Goal: Task Accomplishment & Management: Manage account settings

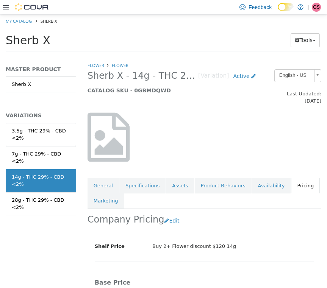
scroll to position [13, 1]
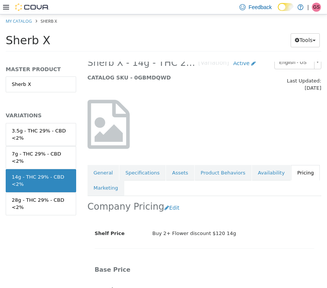
click at [225, 118] on div at bounding box center [204, 124] width 245 height 65
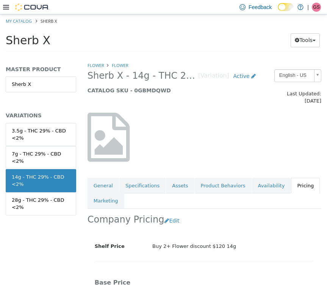
scroll to position [0, 1]
click at [95, 70] on span "Sherb X - 14g - THC 29% - CBD <2%" at bounding box center [143, 76] width 111 height 12
click at [96, 64] on link "Flower" at bounding box center [96, 66] width 17 height 6
select select "**********"
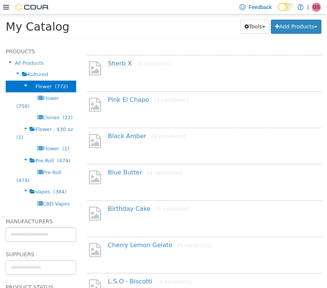
scroll to position [116, 0]
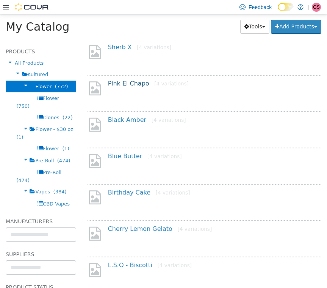
click at [124, 85] on link "Pink El Chapo [4 variations]" at bounding box center [148, 83] width 81 height 7
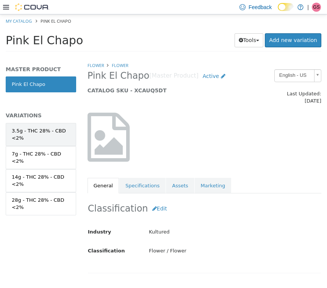
click at [44, 143] on link "3.5g - THC 28% - CBD <2%" at bounding box center [41, 134] width 70 height 23
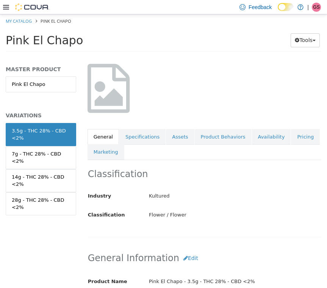
scroll to position [49, 0]
click at [293, 129] on link "Pricing" at bounding box center [305, 137] width 29 height 16
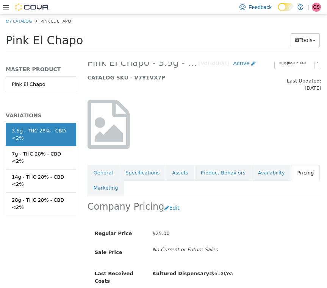
click at [300, 166] on link "Pricing" at bounding box center [305, 173] width 29 height 16
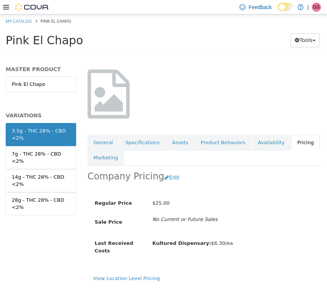
scroll to position [45, 0]
click at [21, 197] on div "28g - THC 28% - CBD <2%" at bounding box center [41, 204] width 58 height 15
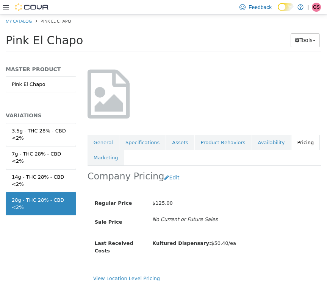
scroll to position [45, 0]
click at [50, 133] on div "3.5g - THC 28% - CBD <2%" at bounding box center [41, 134] width 58 height 15
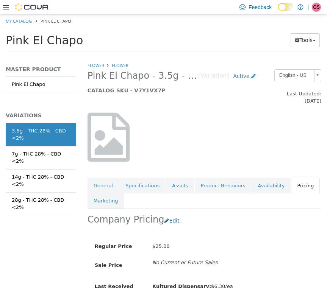
click at [167, 215] on button "Edit" at bounding box center [173, 221] width 19 height 14
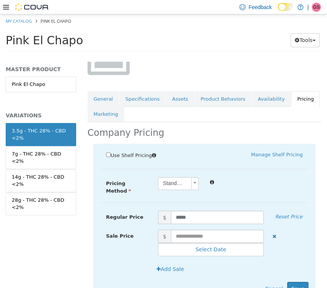
scroll to position [108, 0]
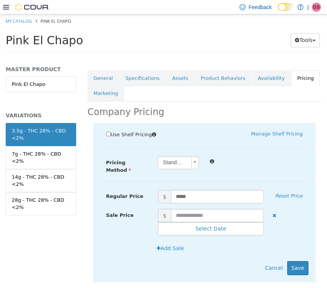
click at [108, 131] on div "Use Shelf Pricing" at bounding box center [152, 135] width 104 height 10
click at [108, 130] on label "Use Shelf Pricing" at bounding box center [133, 134] width 55 height 8
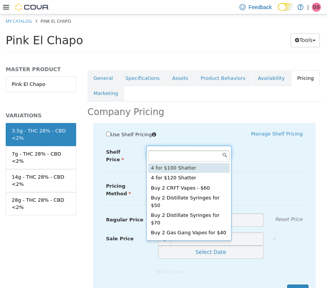
click at [208, 56] on body "Saving Bulk Changes... × Saved changes My Catalog Pink El Chapo Pink El Chapo T…" at bounding box center [163, 35] width 327 height 42
click at [282, 56] on body "Saving Bulk Changes... × Saved changes My Catalog Pink El Chapo Pink El Chapo T…" at bounding box center [163, 35] width 327 height 42
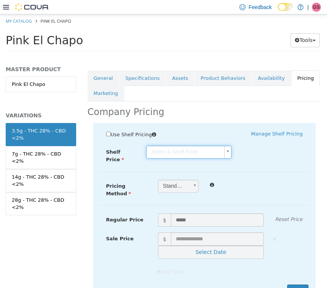
click at [169, 56] on body "Saving Bulk Changes... × Saved changes My Catalog Pink El Chapo Pink El Chapo T…" at bounding box center [163, 35] width 327 height 42
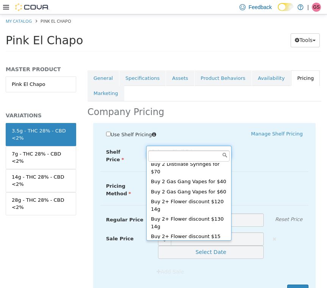
scroll to position [55, 0]
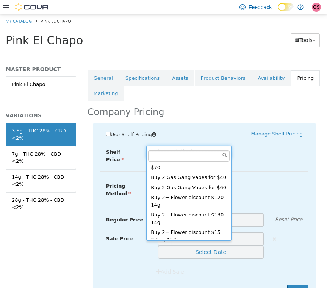
click at [274, 56] on body "Saving Bulk Changes... × Saved changes My Catalog Pink El Chapo Pink El Chapo T…" at bounding box center [163, 35] width 327 height 42
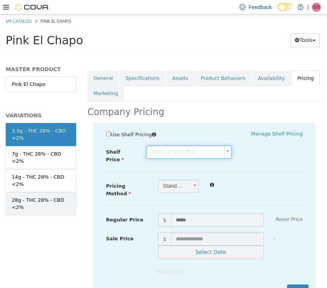
click at [44, 209] on div "28g - THC 28% - CBD <2%" at bounding box center [41, 204] width 58 height 15
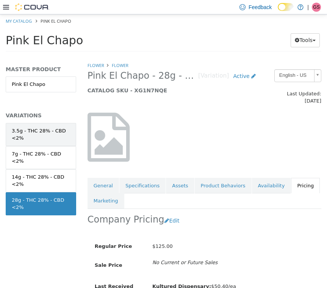
click at [28, 125] on link "3.5g - THC 28% - CBD <2%" at bounding box center [41, 134] width 70 height 23
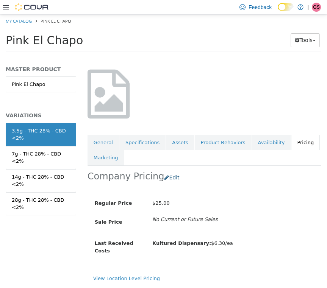
scroll to position [45, 0]
click at [167, 171] on button "Edit" at bounding box center [173, 178] width 19 height 14
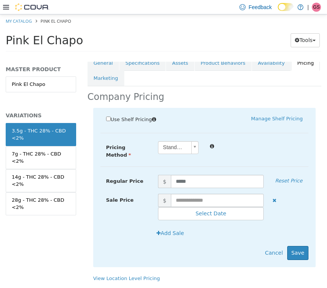
scroll to position [124, 0]
click at [108, 115] on div "Use Shelf Pricing" at bounding box center [152, 120] width 104 height 10
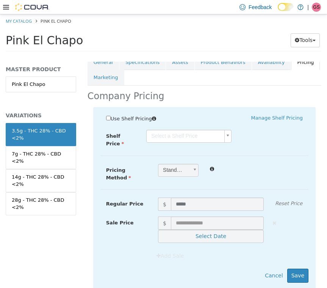
click at [194, 56] on body "Saving Bulk Changes... × Saved changes My Catalog Pink El Chapo Pink El Chapo T…" at bounding box center [163, 35] width 327 height 42
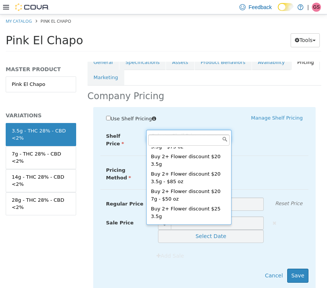
scroll to position [168, 0]
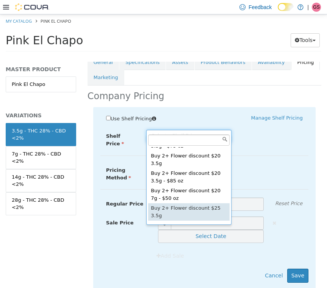
type input "****"
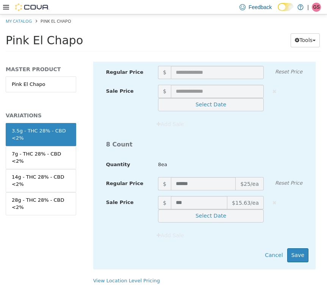
scroll to position [0, 0]
click at [297, 249] on button "Save" at bounding box center [297, 256] width 21 height 14
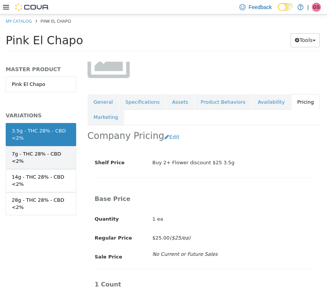
click at [43, 152] on div "7g - THC 28% - CBD <2%" at bounding box center [41, 157] width 58 height 15
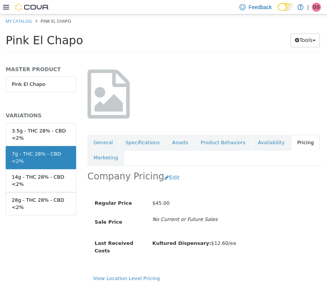
click at [162, 166] on div "Company Pricing Edit" at bounding box center [205, 178] width 234 height 24
click at [164, 171] on button "Edit" at bounding box center [173, 178] width 19 height 14
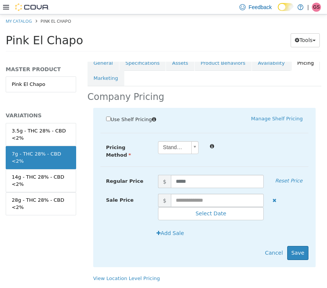
scroll to position [124, 0]
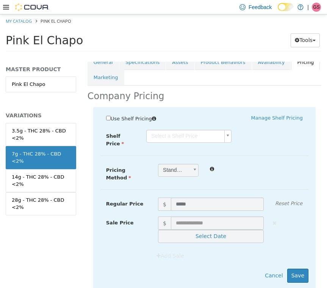
click at [193, 136] on div "Shelf Price Select a Shelf Price Shelf Price is required" at bounding box center [204, 139] width 219 height 18
click at [189, 56] on body "Saving Bulk Changes... × Saved changes My Catalog Pink El Chapo Pink El Chapo T…" at bounding box center [163, 35] width 327 height 42
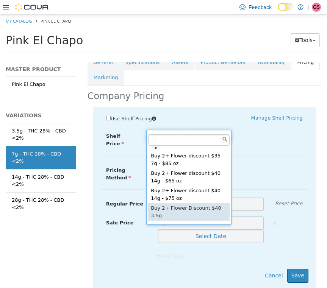
scroll to position [333, 0]
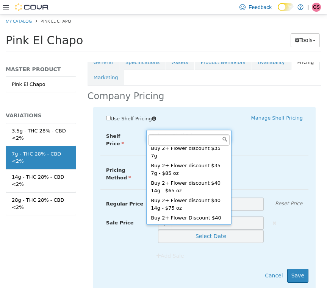
type input "****"
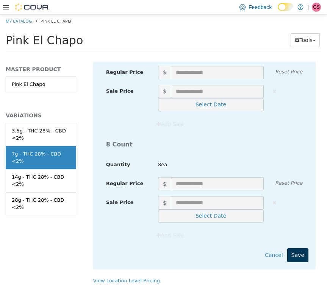
click at [298, 249] on button "Save" at bounding box center [297, 256] width 21 height 14
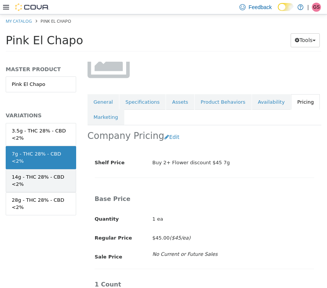
click at [34, 174] on div "14g - THC 28% - CBD <2%" at bounding box center [41, 181] width 58 height 15
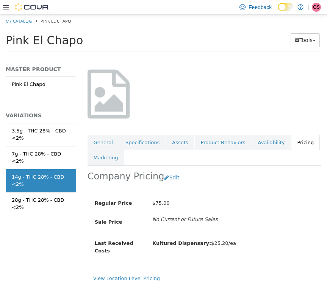
scroll to position [45, 0]
click at [165, 171] on button "Edit" at bounding box center [173, 178] width 19 height 14
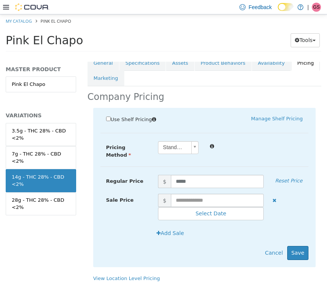
scroll to position [124, 0]
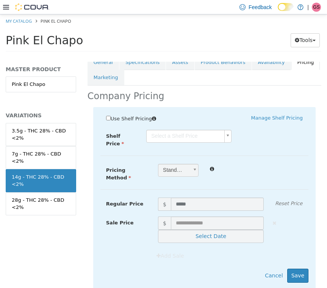
click at [188, 56] on body "Saving Bulk Changes... × Saved changes My Catalog Pink El Chapo Pink El Chapo T…" at bounding box center [163, 35] width 327 height 42
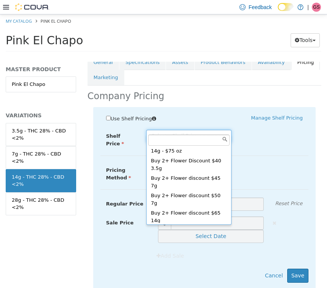
scroll to position [390, 0]
type input "****"
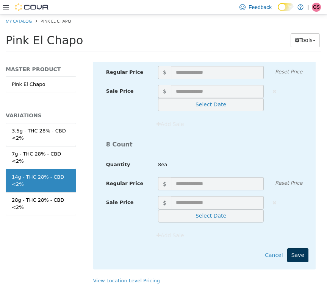
click at [298, 249] on button "Save" at bounding box center [297, 256] width 21 height 14
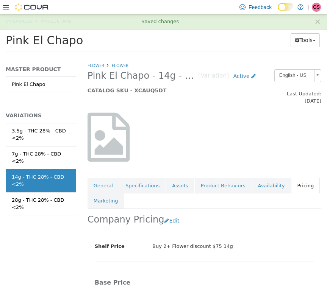
scroll to position [0, 0]
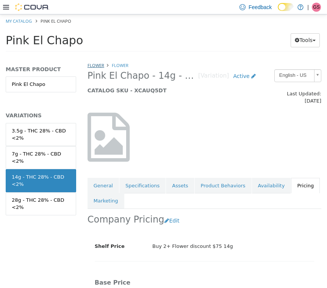
click at [95, 66] on link "Flower" at bounding box center [96, 66] width 17 height 6
select select "**********"
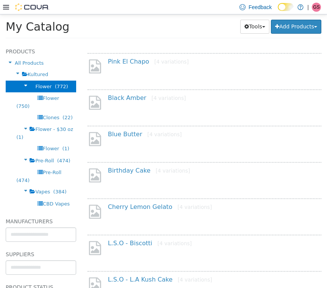
scroll to position [156, 0]
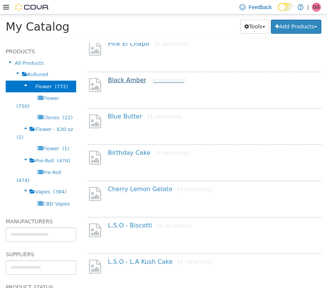
click at [127, 81] on link "Black Amber [4 variations]" at bounding box center [147, 80] width 78 height 7
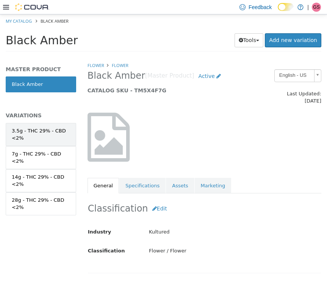
click at [54, 124] on link "3.5g - THC 29% - CBD <2%" at bounding box center [41, 134] width 70 height 23
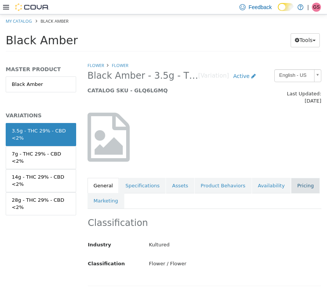
click at [297, 181] on link "Pricing" at bounding box center [305, 186] width 29 height 16
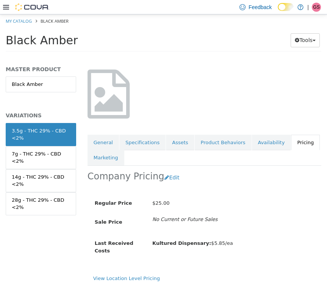
scroll to position [45, 0]
click at [48, 199] on div "28g - THC 29% - CBD <2%" at bounding box center [41, 204] width 58 height 15
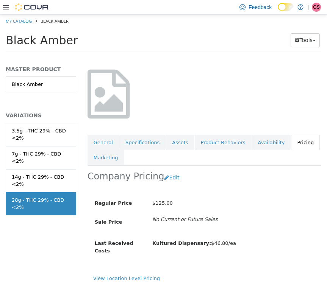
scroll to position [45, 0]
click at [38, 135] on div "3.5g - THC 29% - CBD <2%" at bounding box center [41, 134] width 58 height 15
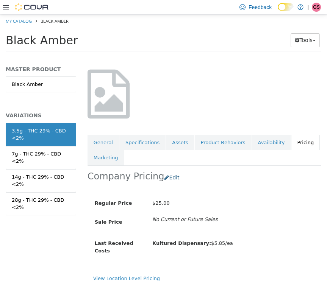
scroll to position [45, 0]
click at [171, 171] on button "Edit" at bounding box center [173, 178] width 19 height 14
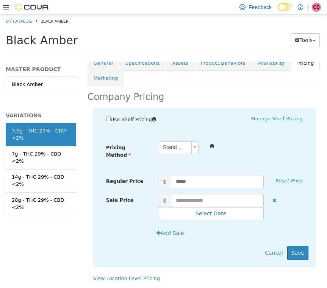
scroll to position [124, 2]
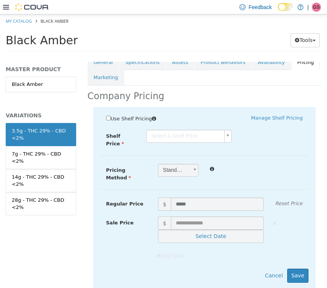
click at [191, 56] on body "Saving Bulk Changes... × Saved changes My Catalog Black [PERSON_NAME] [PERSON_N…" at bounding box center [163, 35] width 327 height 42
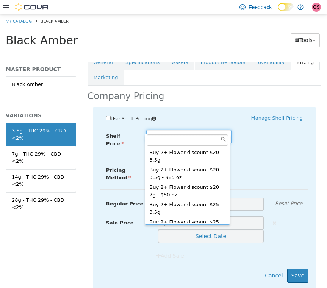
scroll to position [171, 0]
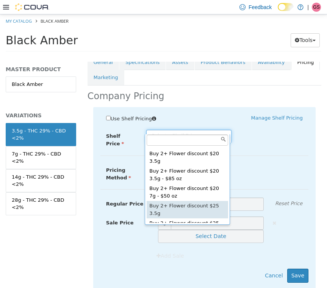
type input "****"
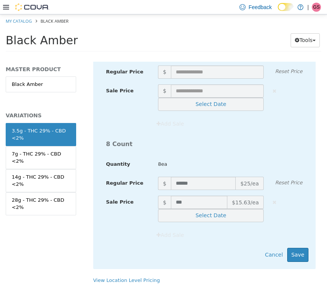
scroll to position [1078, 2]
click at [294, 249] on button "Save" at bounding box center [297, 256] width 21 height 14
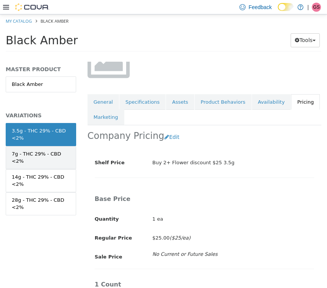
click at [23, 158] on div "7g - THC 29% - CBD <2%" at bounding box center [41, 157] width 58 height 15
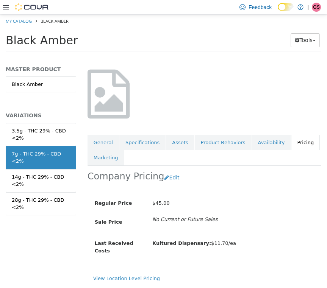
scroll to position [45, 2]
click at [164, 171] on button "Edit" at bounding box center [173, 178] width 19 height 14
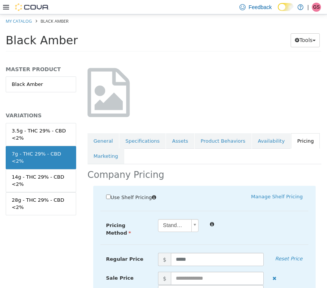
click at [111, 195] on span "Use Shelf Pricing" at bounding box center [131, 198] width 41 height 6
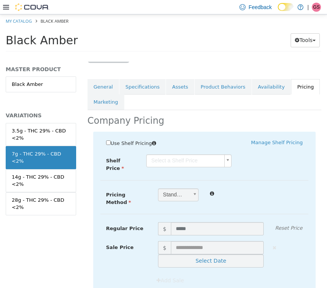
scroll to position [120, 2]
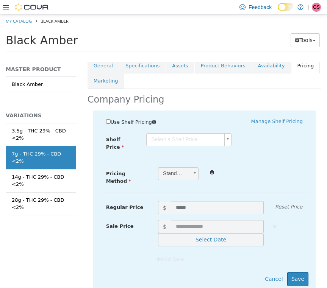
click at [186, 56] on body "Saving Bulk Changes... × Saved changes My Catalog Black [PERSON_NAME] [PERSON_N…" at bounding box center [163, 35] width 327 height 42
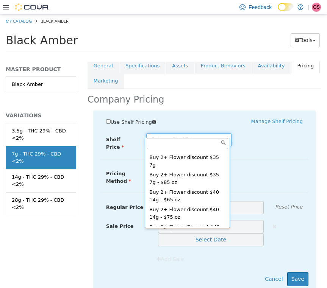
scroll to position [327, 0]
type input "****"
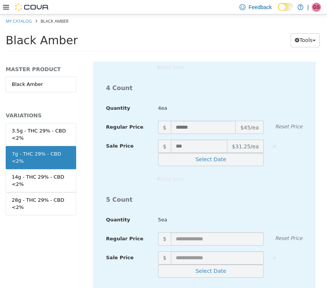
scroll to position [688, 1]
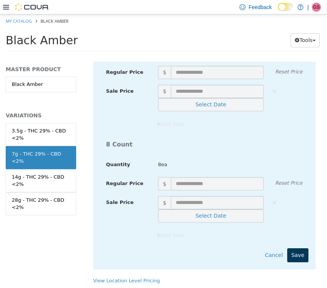
click at [301, 249] on button "Save" at bounding box center [297, 256] width 21 height 14
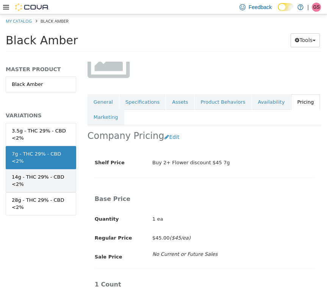
click at [32, 185] on div "14g - THC 29% - CBD <2%" at bounding box center [41, 181] width 58 height 15
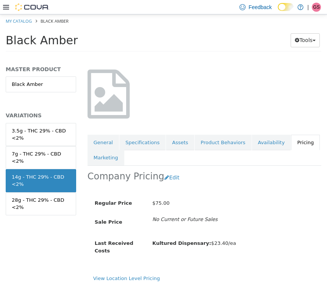
scroll to position [45, 1]
click at [170, 171] on button "Edit" at bounding box center [173, 178] width 19 height 14
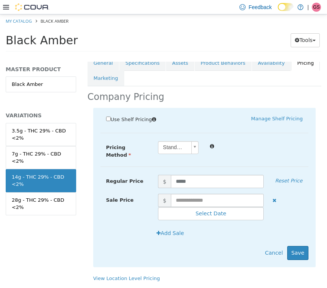
scroll to position [124, 1]
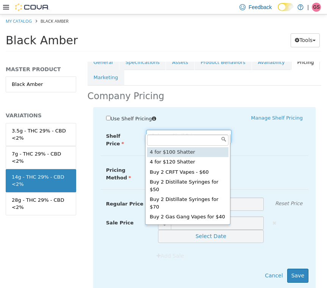
click at [203, 56] on body "Saving Bulk Changes... × Saved changes My Catalog Black [PERSON_NAME] [PERSON_N…" at bounding box center [163, 35] width 327 height 42
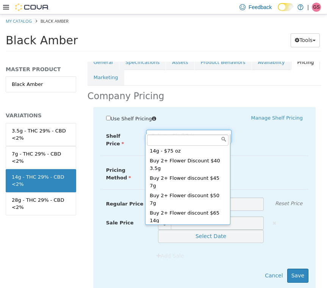
scroll to position [390, 0]
type input "****"
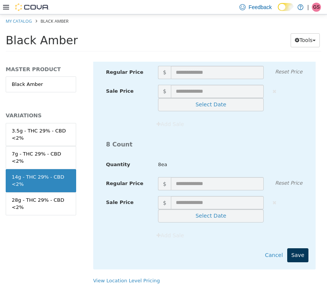
click at [296, 249] on button "Save" at bounding box center [297, 256] width 21 height 14
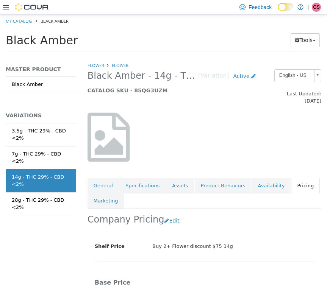
scroll to position [0, 1]
click at [90, 63] on link "Flower" at bounding box center [96, 66] width 17 height 6
select select "**********"
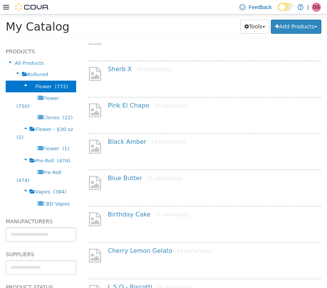
scroll to position [111, 0]
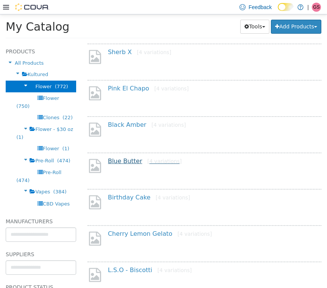
click at [118, 161] on link "Blue Butter [4 variations]" at bounding box center [145, 161] width 74 height 7
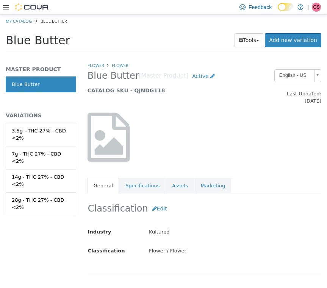
click at [15, 116] on h5 "VARIATIONS" at bounding box center [41, 115] width 70 height 7
click at [38, 136] on div "3.5g - THC 27% - CBD <2%" at bounding box center [41, 134] width 58 height 15
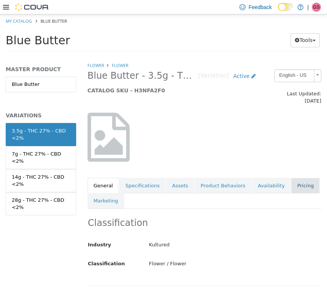
click at [297, 178] on link "Pricing" at bounding box center [305, 186] width 29 height 16
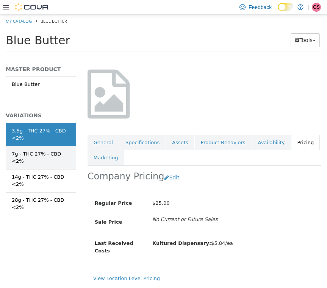
scroll to position [45, 0]
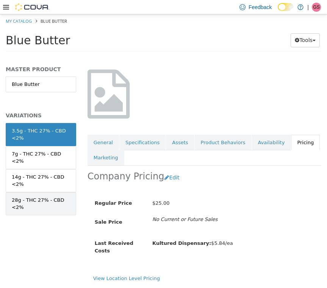
click at [37, 206] on div "28g - THC 27% - CBD <2%" at bounding box center [41, 204] width 58 height 15
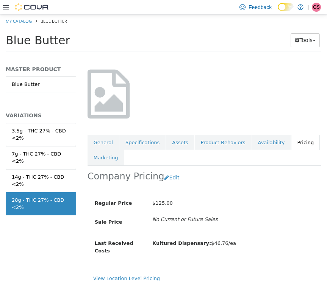
scroll to position [45, 0]
click at [53, 130] on div "3.5g - THC 27% - CBD <2%" at bounding box center [41, 134] width 58 height 15
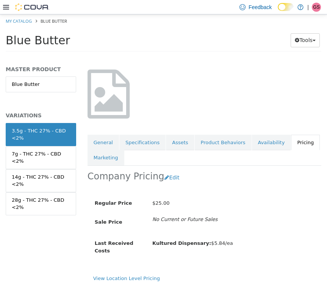
scroll to position [45, 0]
click at [173, 166] on div "Company Pricing Edit" at bounding box center [205, 178] width 234 height 24
click at [167, 171] on button "Edit" at bounding box center [173, 178] width 19 height 14
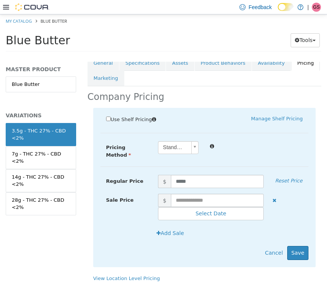
scroll to position [124, 0]
click at [106, 115] on label "Use Shelf Pricing" at bounding box center [133, 119] width 55 height 8
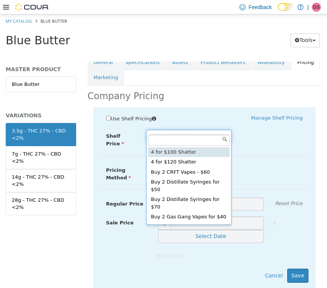
click at [195, 56] on body "Saving Bulk Changes... × Saved changes My Catalog Blue Butter Blue Butter Tools…" at bounding box center [163, 35] width 327 height 42
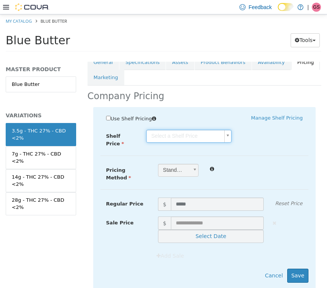
click at [266, 56] on body "Saving Bulk Changes... × Saved changes My Catalog Blue Butter Blue Butter Tools…" at bounding box center [163, 35] width 327 height 42
click at [217, 56] on body "Saving Bulk Changes... × Saved changes My Catalog Blue Butter Blue Butter Tools…" at bounding box center [163, 35] width 327 height 42
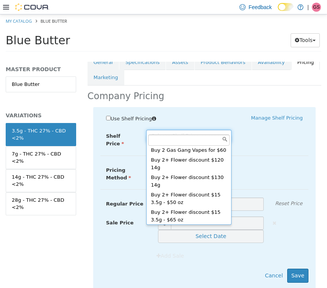
scroll to position [89, 0]
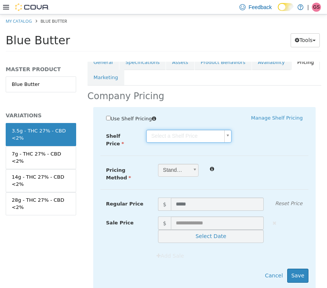
click at [273, 56] on body "Saving Bulk Changes... × Saved changes My Catalog Blue Butter Blue Butter Tools…" at bounding box center [163, 35] width 327 height 42
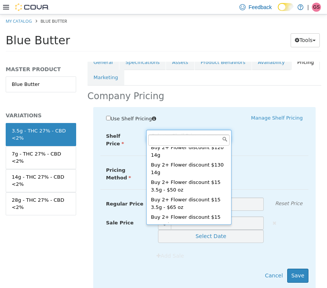
scroll to position [0, 0]
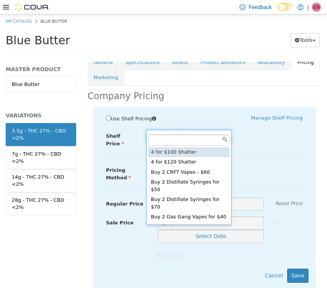
click at [217, 56] on body "Saving Bulk Changes... × Saved changes My Catalog Blue Butter Blue Butter Tools…" at bounding box center [163, 35] width 327 height 42
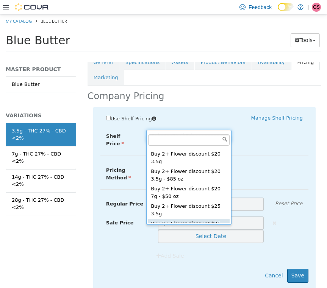
scroll to position [169, 0]
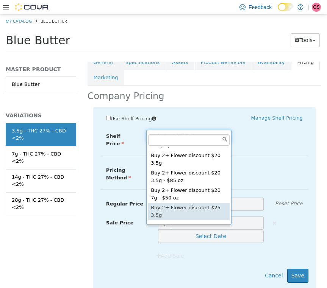
type input "****"
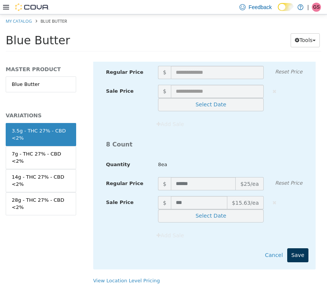
click at [297, 249] on button "Save" at bounding box center [297, 256] width 21 height 14
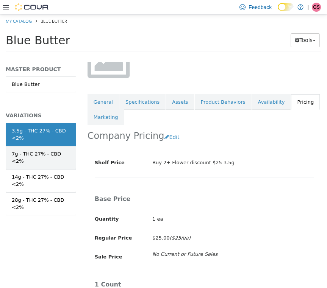
click at [46, 158] on div "7g - THC 27% - CBD <2%" at bounding box center [41, 157] width 58 height 15
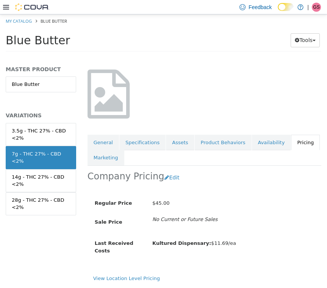
scroll to position [45, 0]
click at [167, 171] on button "Edit" at bounding box center [173, 178] width 19 height 14
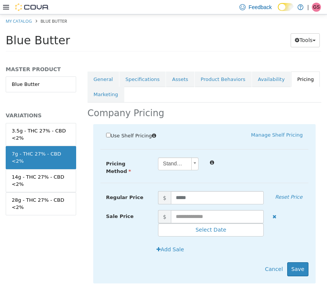
scroll to position [117, 3]
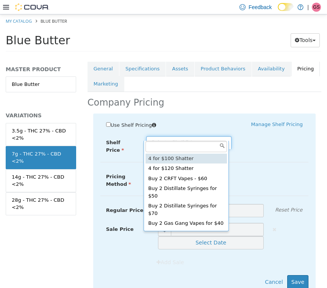
click at [172, 56] on body "Saving Bulk Changes... × Saved changes My Catalog Blue Butter Blue Butter Tools…" at bounding box center [163, 35] width 327 height 42
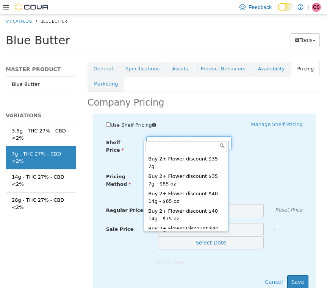
scroll to position [330, 0]
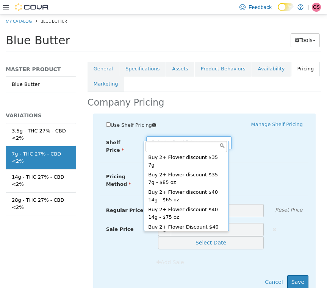
type input "****"
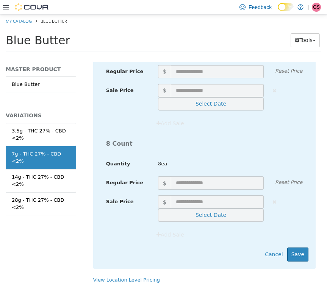
scroll to position [1078, 3]
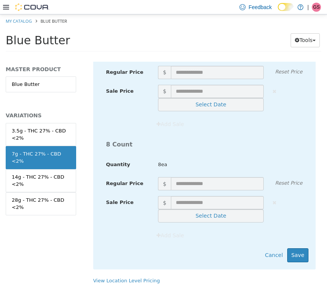
click at [292, 236] on div "Add Sale" at bounding box center [204, 239] width 208 height 20
click at [293, 249] on button "Save" at bounding box center [297, 256] width 21 height 14
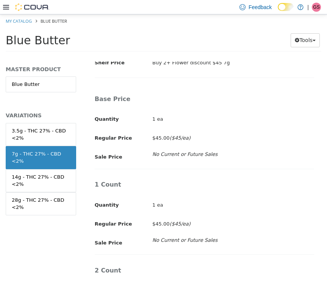
scroll to position [184, 22]
click at [33, 174] on div "14g - THC 27% - CBD <2%" at bounding box center [41, 181] width 58 height 15
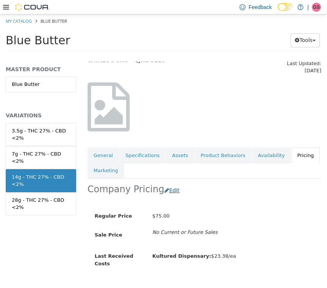
click at [164, 184] on button "Edit" at bounding box center [173, 191] width 19 height 14
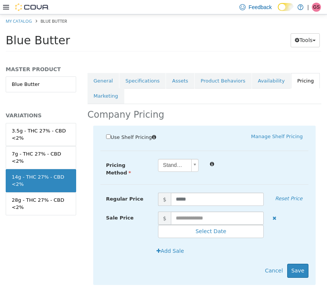
scroll to position [110, 0]
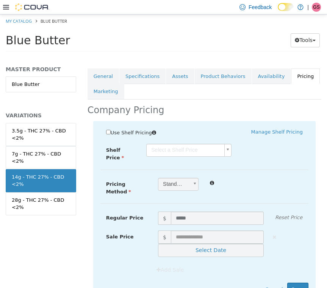
click at [210, 56] on body "Saving Bulk Changes... × Saved changes My Catalog Blue Butter Blue Butter Tools…" at bounding box center [163, 35] width 327 height 42
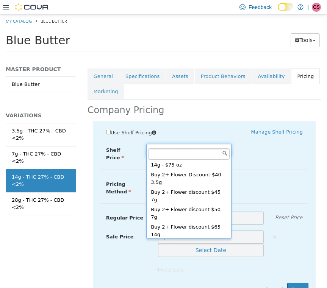
scroll to position [390, 0]
click at [256, 56] on body "Saving Bulk Changes... × Saved changes My Catalog Blue Butter Blue Butter Tools…" at bounding box center [163, 35] width 327 height 42
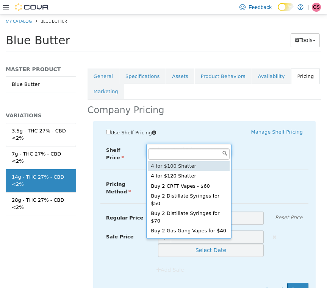
click at [213, 56] on body "Saving Bulk Changes... × Saved changes My Catalog Blue Butter Blue Butter Tools…" at bounding box center [163, 35] width 327 height 42
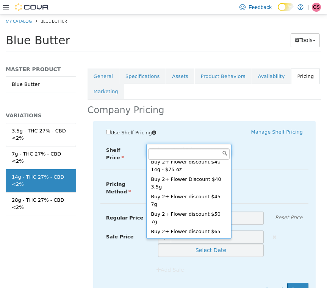
scroll to position [386, 0]
type input "****"
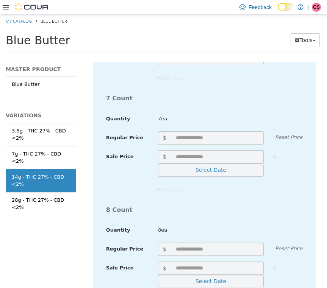
scroll to position [1069, 0]
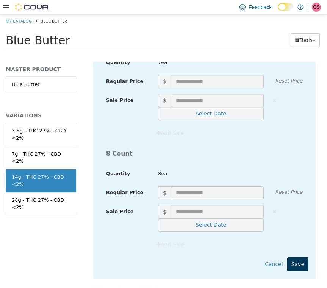
click at [301, 258] on button "Save" at bounding box center [297, 265] width 21 height 14
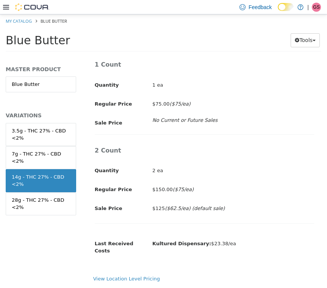
scroll to position [305, 0]
click at [37, 200] on div "28g - THC 27% - CBD <2%" at bounding box center [41, 204] width 58 height 15
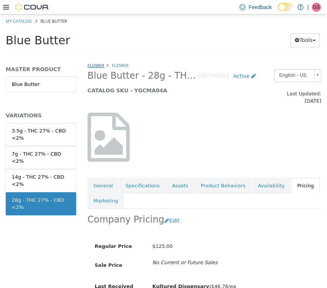
click at [97, 63] on link "Flower" at bounding box center [96, 66] width 17 height 6
select select "**********"
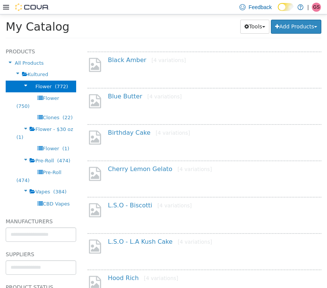
scroll to position [180, 0]
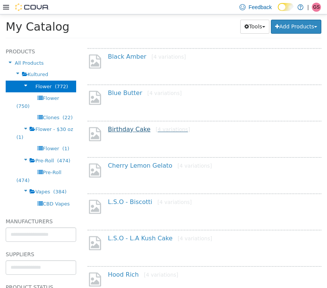
click at [121, 130] on link "Birthday Cake [4 variations]" at bounding box center [149, 129] width 82 height 7
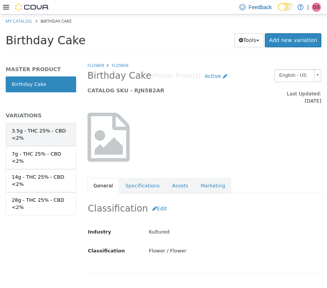
click at [32, 129] on div "3.5g - THC 25% - CBD <2%" at bounding box center [41, 134] width 58 height 15
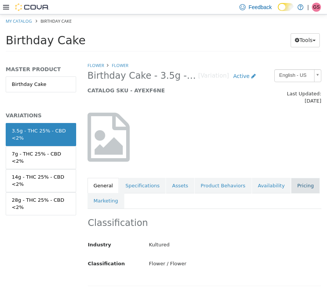
click at [291, 178] on link "Pricing" at bounding box center [305, 186] width 29 height 16
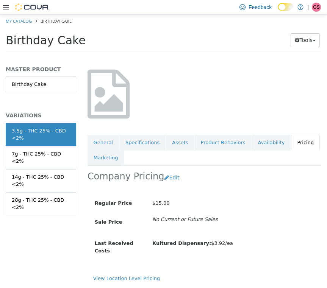
scroll to position [45, 5]
click at [50, 200] on div "28g - THC 25% - CBD <2%" at bounding box center [41, 204] width 58 height 15
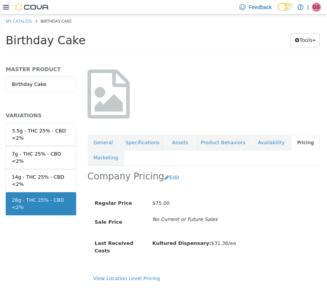
scroll to position [45, 5]
click at [45, 131] on div "3.5g - THC 25% - CBD <2%" at bounding box center [41, 134] width 58 height 15
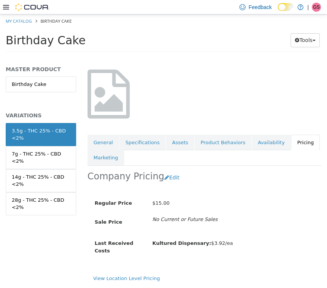
scroll to position [45, 5]
click at [164, 172] on button "Edit" at bounding box center [173, 178] width 19 height 14
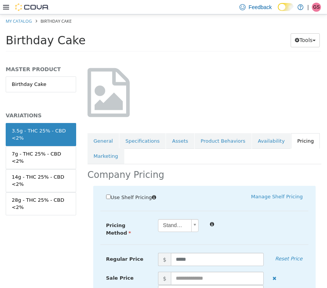
click at [111, 195] on span "Use Shelf Pricing" at bounding box center [131, 198] width 41 height 6
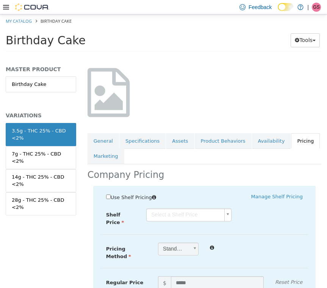
click at [200, 56] on body "Saving Bulk Changes... × Saved changes My Catalog Birthday Cake Birthday Cake T…" at bounding box center [163, 35] width 327 height 42
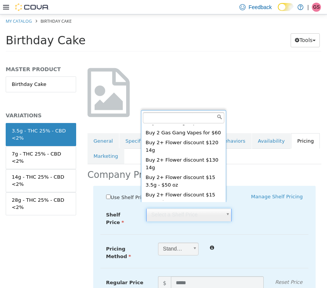
scroll to position [72, 0]
type input "****"
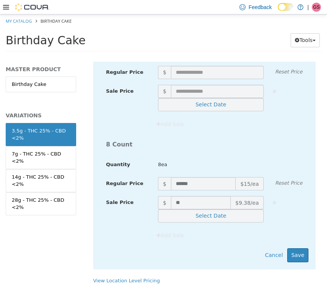
scroll to position [0, 0]
click at [296, 249] on button "Save" at bounding box center [297, 256] width 21 height 14
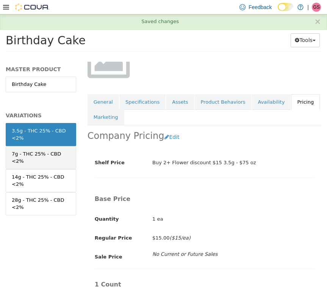
click at [41, 162] on div "7g - THC 25% - CBD <2%" at bounding box center [41, 157] width 58 height 15
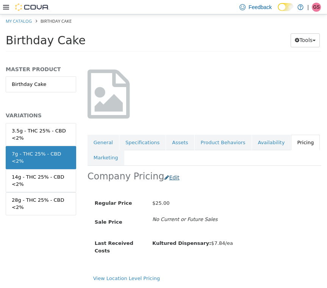
click at [164, 171] on button "Edit" at bounding box center [173, 178] width 19 height 14
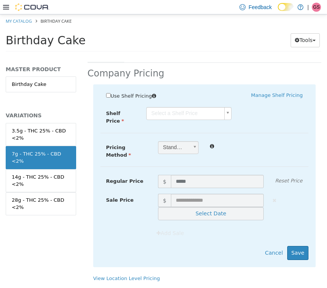
scroll to position [147, 5]
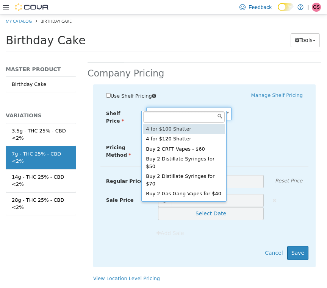
click at [208, 56] on body "Saving Bulk Changes... × Saved changes My Catalog Birthday Cake Birthday Cake T…" at bounding box center [163, 35] width 327 height 42
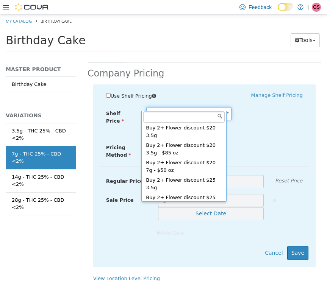
scroll to position [174, 0]
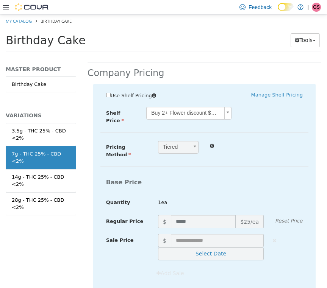
click at [210, 56] on body "Saving Bulk Changes... × Saved changes My Catalog Birthday Cake Birthday Cake T…" at bounding box center [163, 35] width 327 height 42
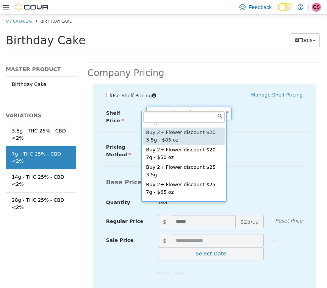
scroll to position [187, 0]
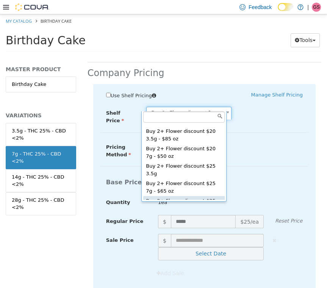
type input "****"
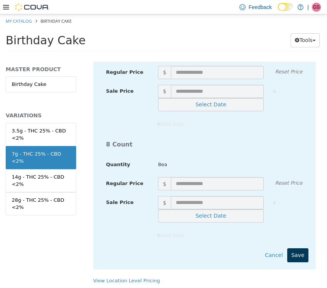
click at [296, 249] on button "Save" at bounding box center [297, 256] width 21 height 14
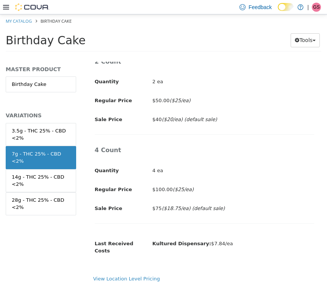
scroll to position [393, 5]
click at [52, 181] on div "14g - THC 25% - CBD <2%" at bounding box center [41, 181] width 58 height 15
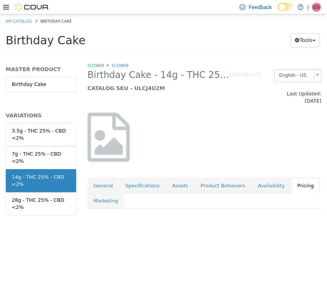
scroll to position [0, 5]
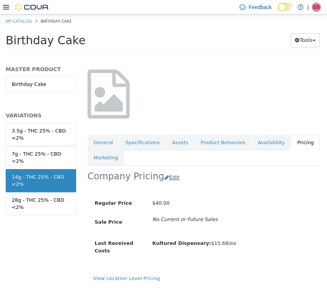
click at [164, 171] on button "Edit" at bounding box center [173, 178] width 19 height 14
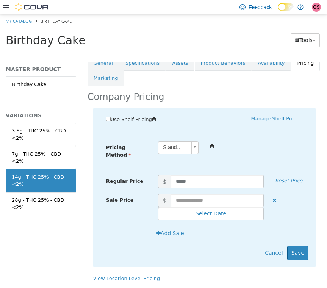
scroll to position [124, 5]
click at [106, 115] on label "Use Shelf Pricing" at bounding box center [133, 119] width 55 height 8
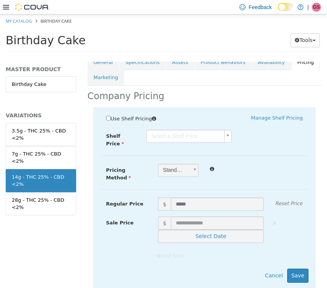
click at [168, 56] on body "Saving Bulk Changes... × Saved changes My Catalog Birthday Cake Birthday Cake T…" at bounding box center [163, 35] width 327 height 42
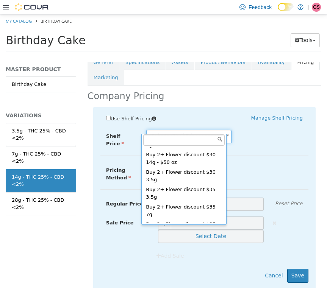
scroll to position [275, 0]
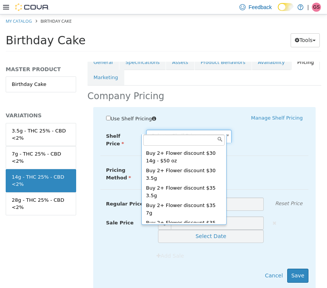
type input "****"
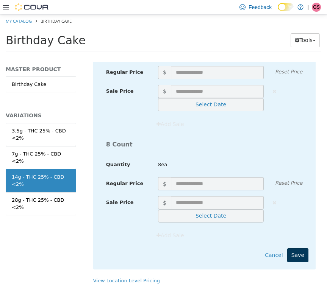
click at [290, 249] on button "Save" at bounding box center [297, 256] width 21 height 14
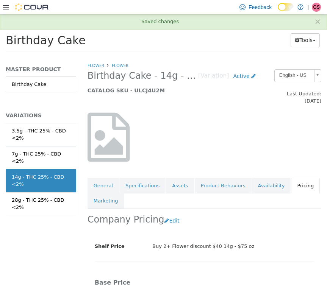
scroll to position [0, 5]
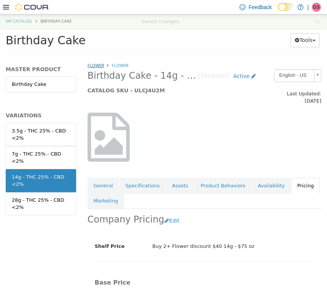
click at [90, 66] on link "Flower" at bounding box center [96, 66] width 17 height 6
select select "**********"
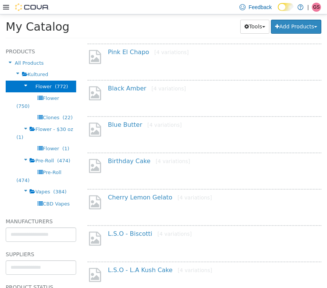
scroll to position [149, 0]
click at [126, 200] on link "Cherry Lemon Gelato [4 variations]" at bounding box center [160, 196] width 104 height 7
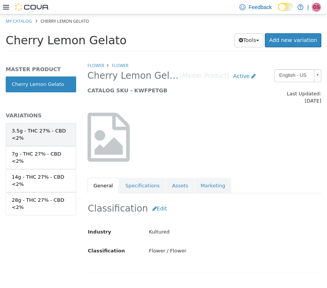
click at [40, 135] on div "3.5g - THC 27% - CBD <2%" at bounding box center [41, 134] width 58 height 15
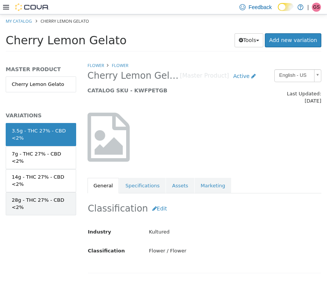
click at [50, 203] on div "28g - THC 27% - CBD <2%" at bounding box center [41, 204] width 58 height 15
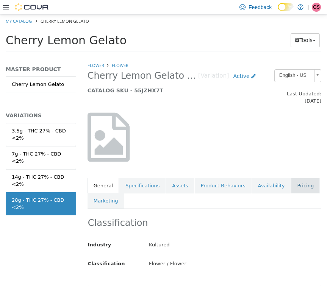
click at [297, 184] on link "Pricing" at bounding box center [305, 186] width 29 height 16
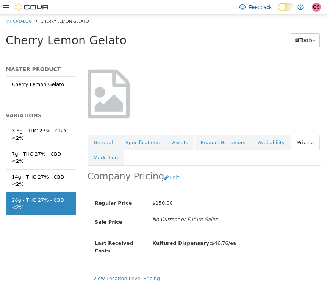
scroll to position [45, 0]
click at [25, 122] on div "MASTER PRODUCT Cherry Lemon Gelato VARIATIONS 3.5g - THC 27% - CBD <2% 7g - THC…" at bounding box center [41, 149] width 70 height 166
click at [33, 136] on div "3.5g - THC 27% - CBD <2%" at bounding box center [41, 134] width 58 height 15
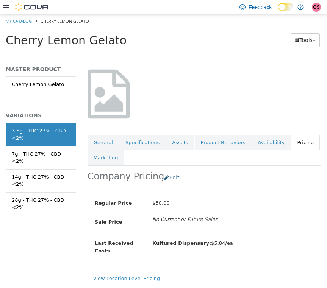
click at [168, 171] on button "Edit" at bounding box center [173, 178] width 19 height 14
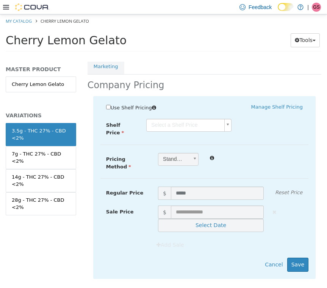
scroll to position [137, 0]
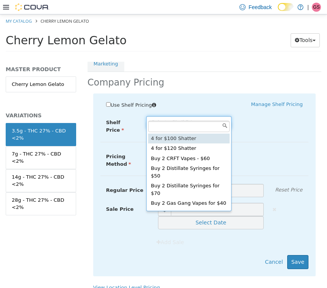
click at [197, 56] on body "Saving Bulk Changes... × Saved changes My Catalog Cherry Lemon Gelato Cherry Le…" at bounding box center [163, 35] width 327 height 42
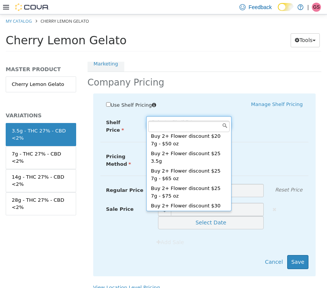
scroll to position [210, 0]
type input "****"
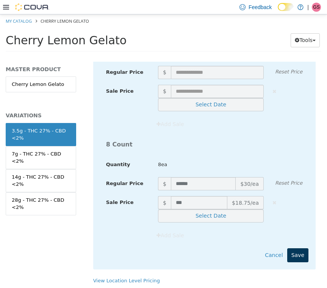
click at [296, 249] on button "Save" at bounding box center [297, 256] width 21 height 14
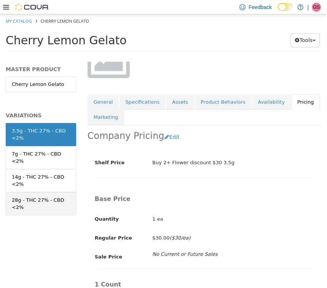
click at [42, 197] on div "28g - THC 27% - CBD <2%" at bounding box center [41, 204] width 58 height 15
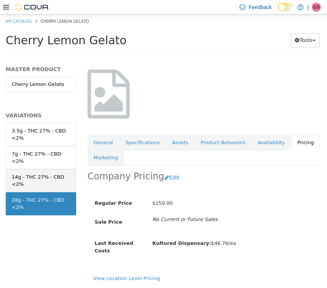
scroll to position [45, 0]
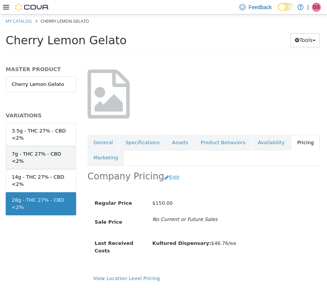
click at [36, 159] on div "7g - THC 27% - CBD <2%" at bounding box center [41, 157] width 58 height 15
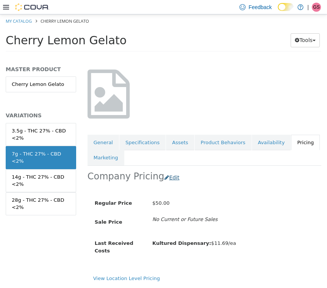
click at [167, 171] on button "Edit" at bounding box center [173, 178] width 19 height 14
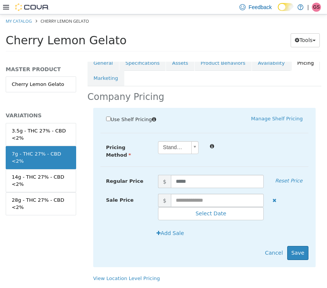
scroll to position [124, 0]
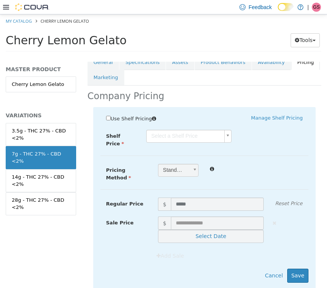
click at [177, 56] on body "Saving Bulk Changes... × Saved changes My Catalog Cherry Lemon Gelato Cherry Le…" at bounding box center [163, 35] width 327 height 42
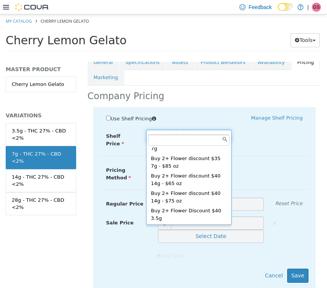
scroll to position [339, 0]
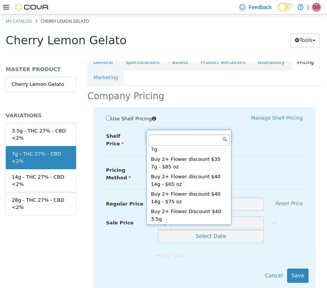
type input "****"
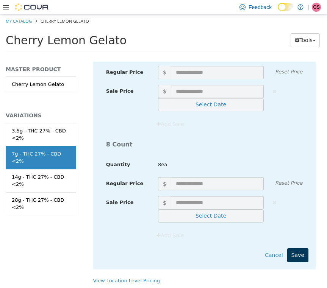
click at [300, 249] on button "Save" at bounding box center [297, 256] width 21 height 14
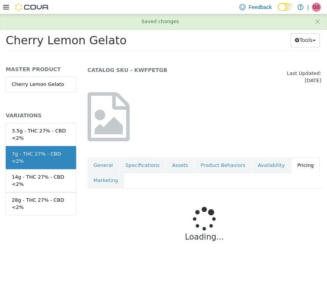
scroll to position [13, 0]
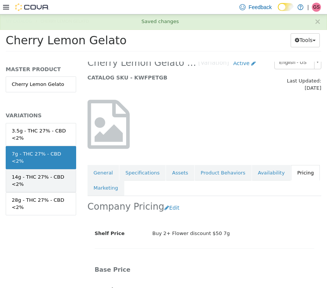
click at [41, 177] on div "14g - THC 27% - CBD <2%" at bounding box center [41, 181] width 58 height 15
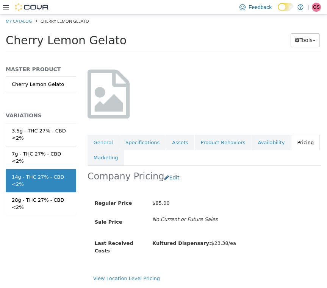
click at [170, 171] on button "Edit" at bounding box center [173, 178] width 19 height 14
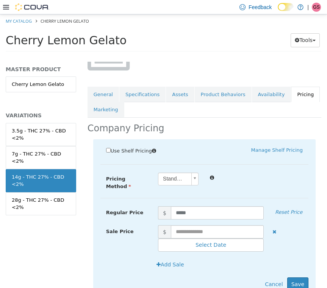
scroll to position [102, 0]
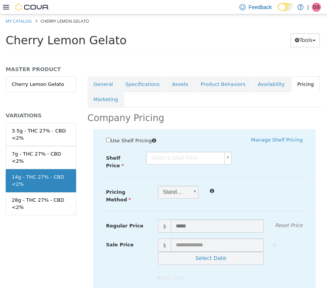
click at [199, 56] on body "Saving Bulk Changes... × Saved changes My Catalog Cherry Lemon Gelato Cherry Le…" at bounding box center [163, 35] width 327 height 42
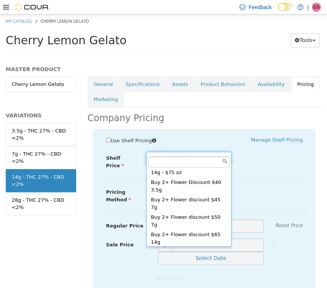
scroll to position [390, 0]
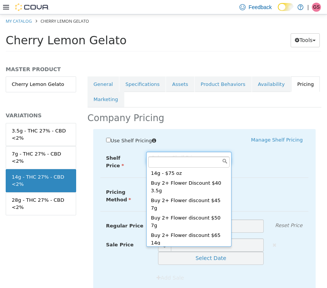
type input "****"
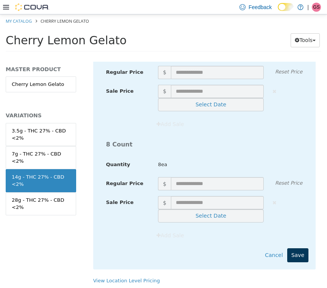
click at [295, 249] on button "Save" at bounding box center [297, 256] width 21 height 14
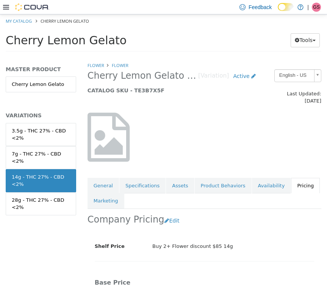
scroll to position [0, 0]
click at [95, 66] on link "Flower" at bounding box center [96, 66] width 17 height 6
select select "**********"
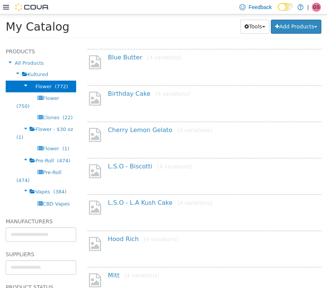
scroll to position [241, 0]
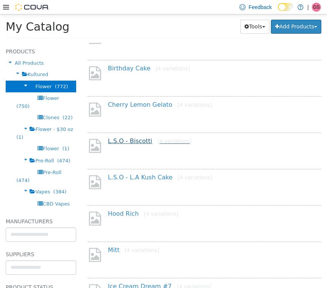
click at [128, 142] on link "L.S.O - Biscotti [4 variations]" at bounding box center [150, 141] width 84 height 7
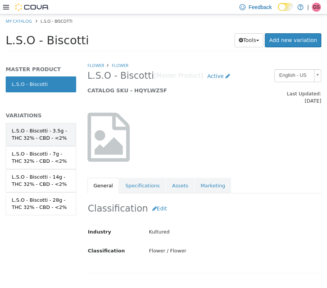
click at [42, 133] on div "L.S.O - Biscotti - 3.5g - THC 32% - CBD - <2%" at bounding box center [41, 134] width 58 height 15
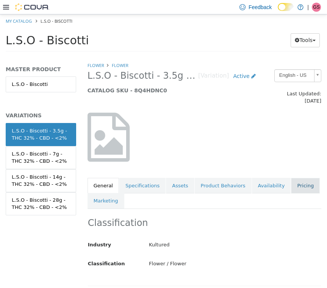
click at [305, 183] on link "Pricing" at bounding box center [305, 186] width 29 height 16
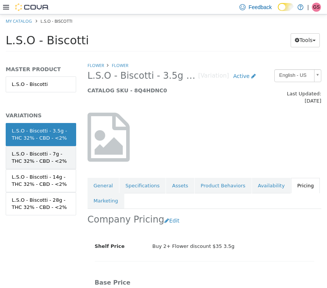
click at [52, 158] on div "L.S.O - Biscotti - 7g - THC 32% - CBD - <2%" at bounding box center [41, 157] width 58 height 15
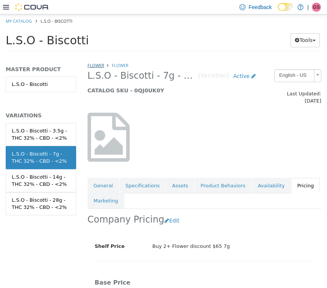
click at [95, 65] on link "Flower" at bounding box center [96, 66] width 17 height 6
select select "**********"
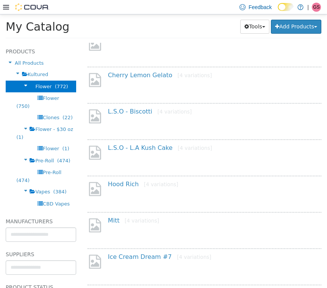
scroll to position [274, 0]
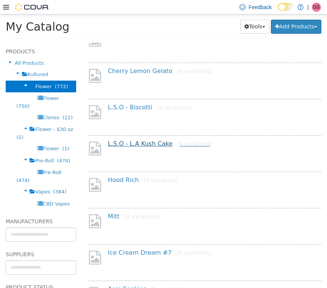
click at [139, 146] on link "L.S.O - L.A Kush Cake [4 variations]" at bounding box center [160, 143] width 104 height 7
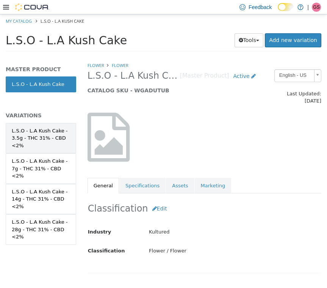
click at [58, 141] on div "L.S.O - L.A Kush Cake - 3.5g - THC 31% - CBD <2%" at bounding box center [41, 138] width 58 height 22
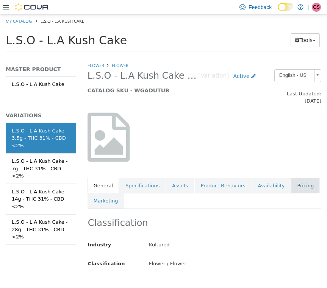
click at [291, 181] on link "Pricing" at bounding box center [305, 186] width 29 height 16
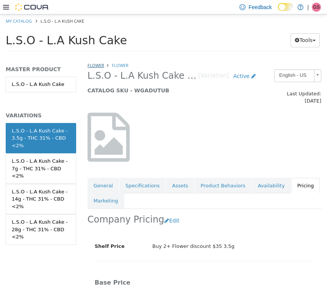
click at [94, 67] on link "Flower" at bounding box center [96, 66] width 17 height 6
select select "**********"
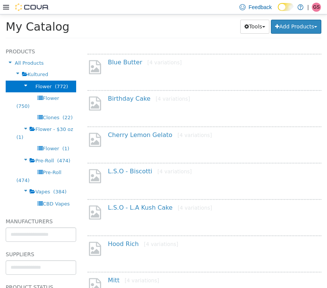
scroll to position [213, 0]
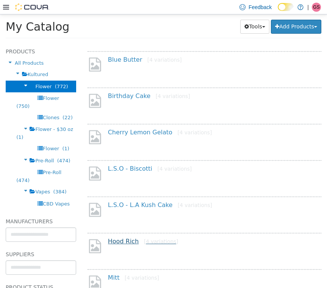
click at [129, 241] on link "Hood Rich [4 variations]" at bounding box center [143, 241] width 70 height 7
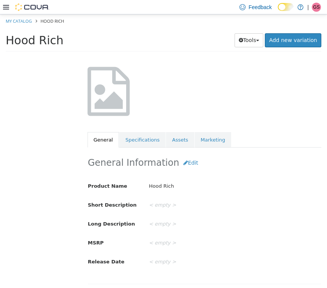
scroll to position [51, 0]
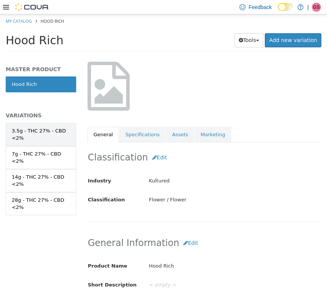
click at [55, 135] on div "3.5g - THC 27% - CBD <2%" at bounding box center [41, 134] width 58 height 15
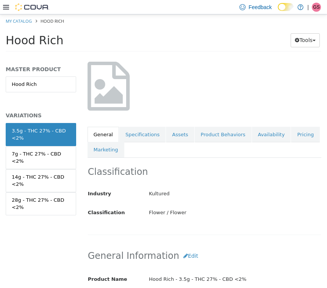
click at [311, 128] on ul "General Specifications Assets Product Behaviors Availability Pricing Marketing" at bounding box center [205, 142] width 234 height 31
click at [299, 129] on link "Pricing" at bounding box center [305, 135] width 29 height 16
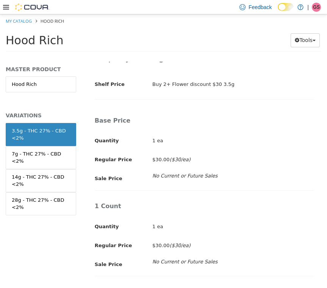
scroll to position [163, 0]
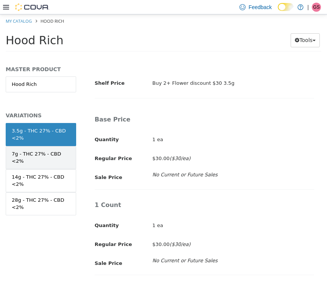
click at [23, 168] on link "7g - THC 27% - CBD <2%" at bounding box center [41, 157] width 70 height 23
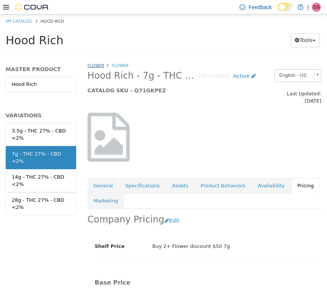
click at [98, 64] on link "Flower" at bounding box center [96, 66] width 17 height 6
select select "**********"
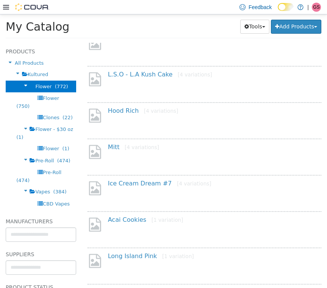
scroll to position [344, 0]
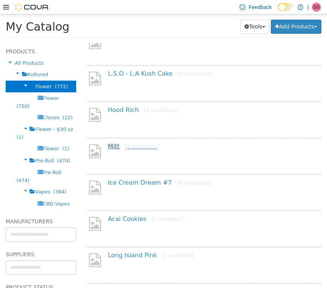
click at [115, 147] on link "Mitt [4 variations]" at bounding box center [133, 146] width 51 height 7
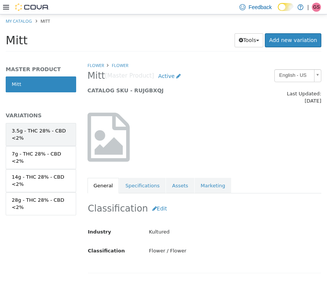
click at [52, 138] on div "3.5g - THC 28% - CBD <2%" at bounding box center [41, 134] width 58 height 15
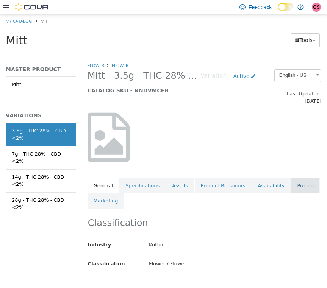
click at [297, 183] on link "Pricing" at bounding box center [305, 186] width 29 height 16
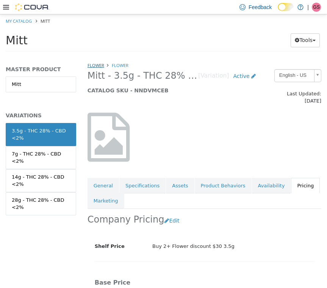
click at [95, 64] on link "Flower" at bounding box center [96, 66] width 17 height 6
select select "**********"
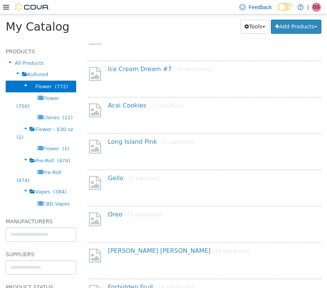
scroll to position [465, 0]
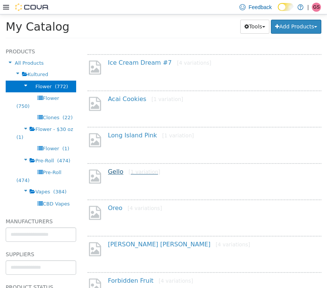
click at [113, 175] on link "Gello [1 variation]" at bounding box center [134, 171] width 52 height 7
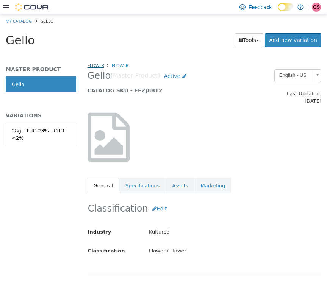
click at [94, 64] on link "Flower" at bounding box center [96, 66] width 17 height 6
select select "**********"
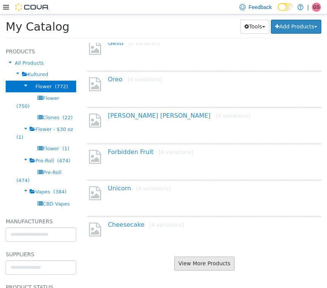
click at [207, 268] on button "View More Products" at bounding box center [204, 264] width 60 height 14
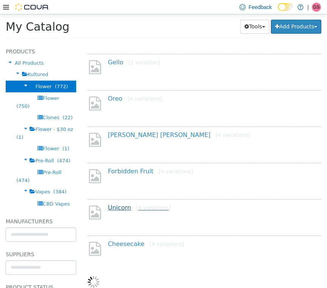
click at [119, 204] on link "Unicorn [4 variations]" at bounding box center [139, 207] width 63 height 7
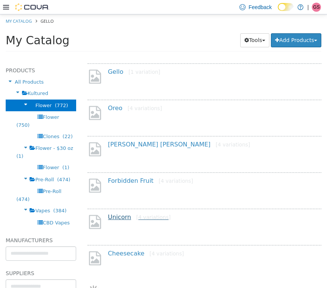
select select "**********"
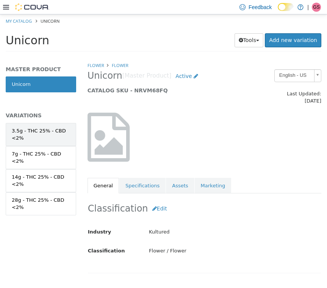
click at [30, 133] on div "3.5g - THC 25% - CBD <2%" at bounding box center [41, 134] width 58 height 15
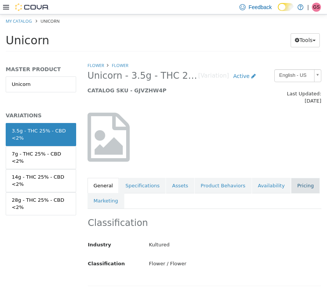
click at [291, 182] on link "Pricing" at bounding box center [305, 186] width 29 height 16
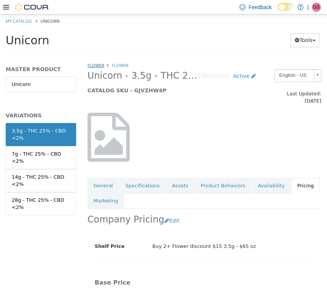
click at [100, 66] on link "Flower" at bounding box center [96, 66] width 17 height 6
select select "**********"
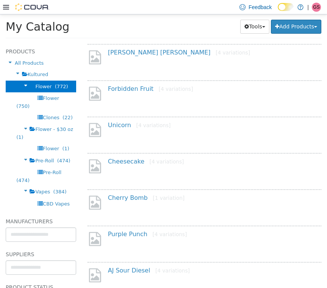
scroll to position [668, 0]
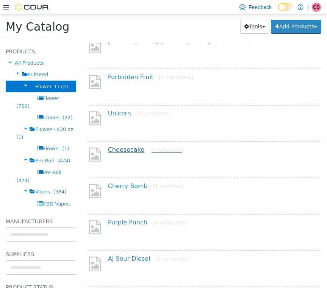
click at [118, 152] on link "Cheesecake [4 variations]" at bounding box center [146, 149] width 76 height 7
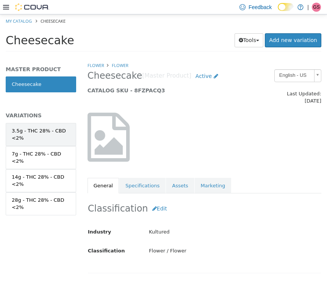
click at [36, 133] on div "3.5g - THC 28% - CBD <2%" at bounding box center [41, 134] width 58 height 15
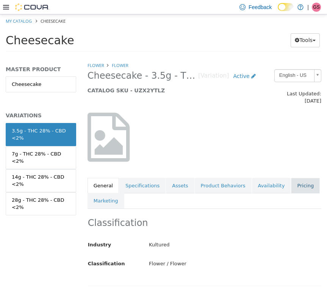
click at [293, 179] on link "Pricing" at bounding box center [305, 186] width 29 height 16
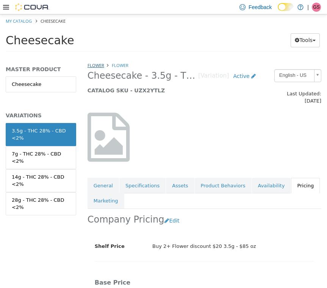
click at [95, 66] on link "Flower" at bounding box center [96, 66] width 17 height 6
select select "**********"
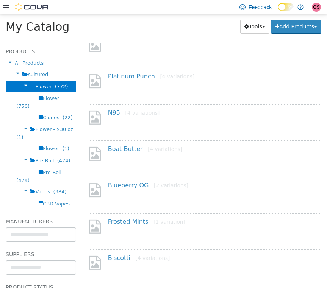
scroll to position [898, 0]
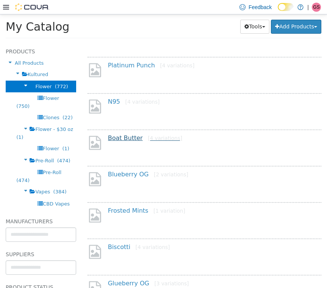
click at [120, 141] on link "Boat Butter [4 variations]" at bounding box center [145, 138] width 74 height 7
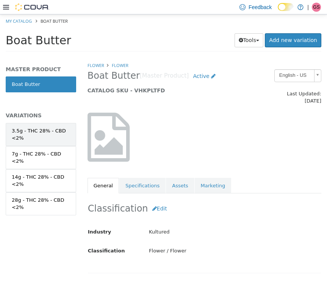
click at [37, 132] on div "3.5g - THC 28% - CBD <2%" at bounding box center [41, 134] width 58 height 15
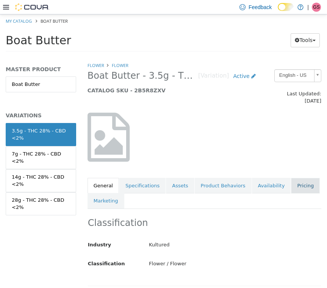
click at [302, 181] on link "Pricing" at bounding box center [305, 186] width 29 height 16
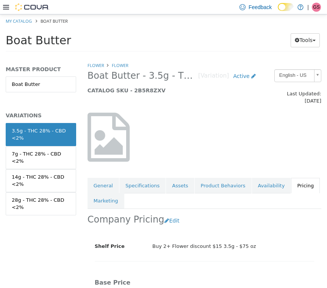
scroll to position [0, 0]
click at [94, 65] on link "Flower" at bounding box center [96, 66] width 17 height 6
select select "**********"
